Goal: Information Seeking & Learning: Check status

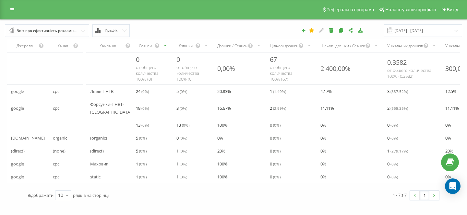
click at [80, 31] on input "text" at bounding box center [48, 31] width 84 height 12
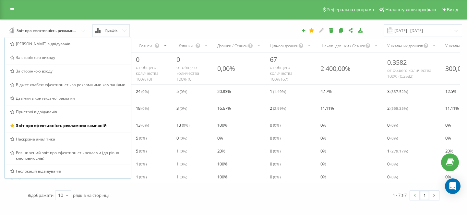
click at [105, 31] on span "Графік" at bounding box center [111, 31] width 12 height 4
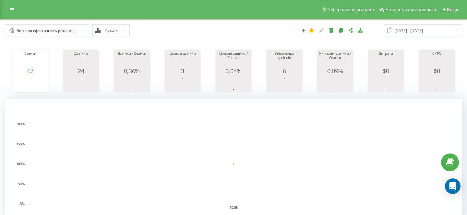
click at [101, 29] on button "Графік" at bounding box center [110, 30] width 37 height 13
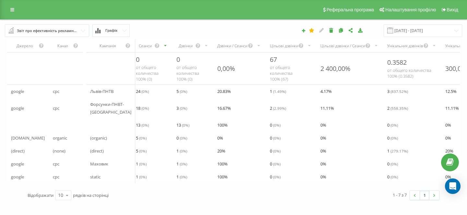
click at [163, 45] on icon "scrollable content" at bounding box center [165, 46] width 4 height 8
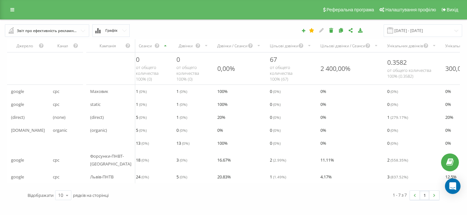
click at [163, 45] on icon "scrollable content" at bounding box center [165, 46] width 4 height 8
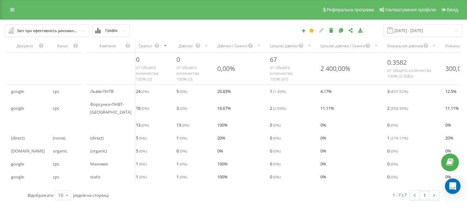
click at [431, 50] on div "Унікальних дзвінків" at bounding box center [412, 45] width 58 height 13
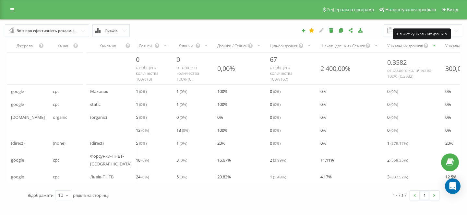
click at [423, 47] on icon "scrollable content" at bounding box center [426, 46] width 6 height 8
